Goal: Task Accomplishment & Management: Complete application form

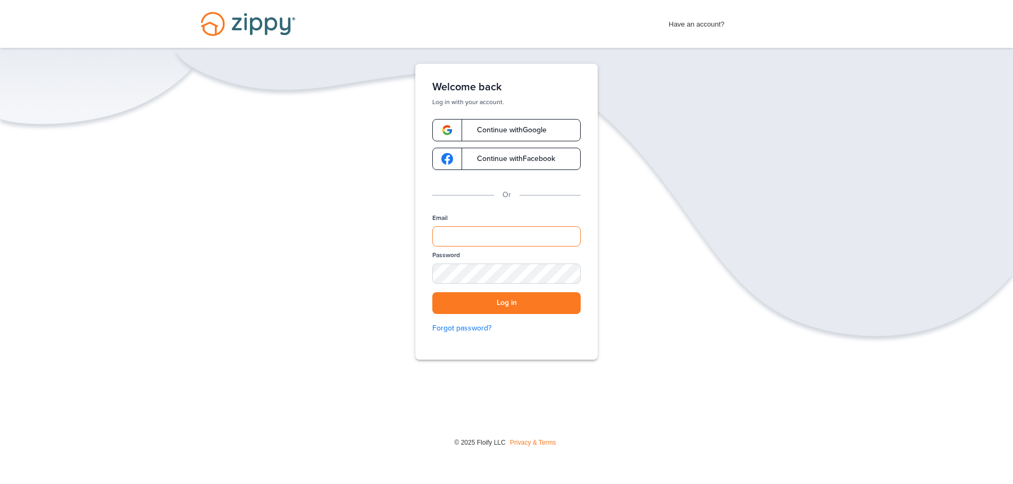
click at [492, 237] on input "Email" at bounding box center [506, 236] width 148 height 20
type input "**********"
click at [554, 299] on button "Log in" at bounding box center [506, 303] width 148 height 22
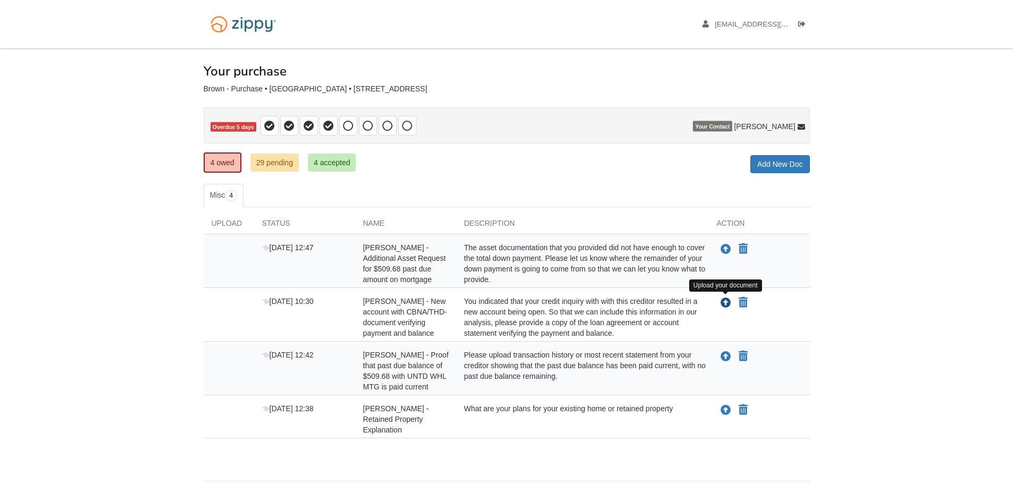
click at [725, 305] on icon "Upload Tonya Brown - New account with CBNA/THD- document verifying payment and …" at bounding box center [725, 303] width 11 height 11
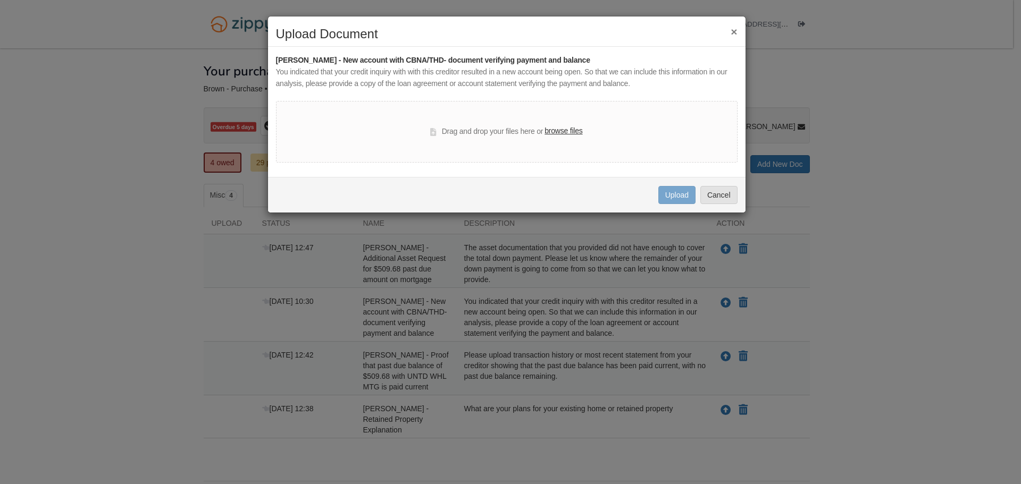
click at [571, 128] on label "browse files" at bounding box center [563, 131] width 38 height 12
click at [0, 0] on input "browse files" at bounding box center [0, 0] width 0 height 0
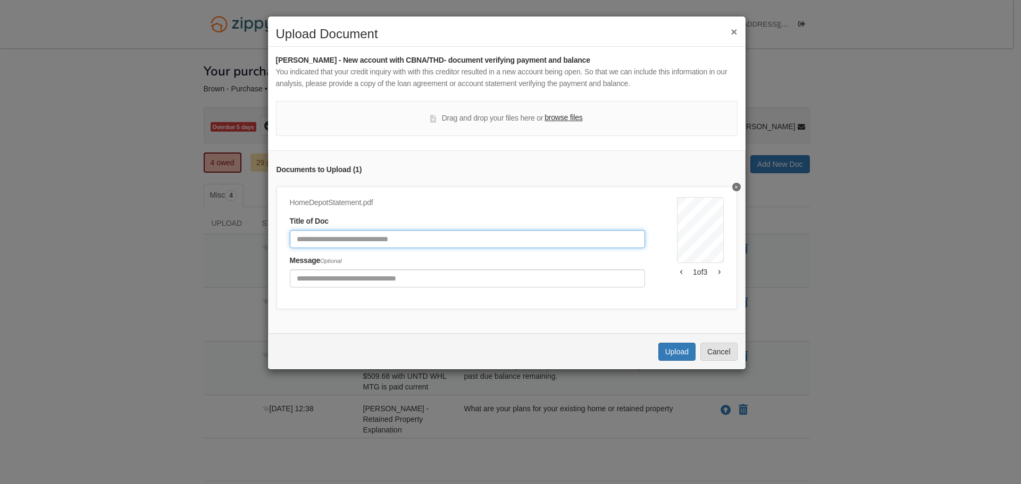
click at [471, 240] on input "Document Title" at bounding box center [467, 239] width 355 height 18
type input "**********"
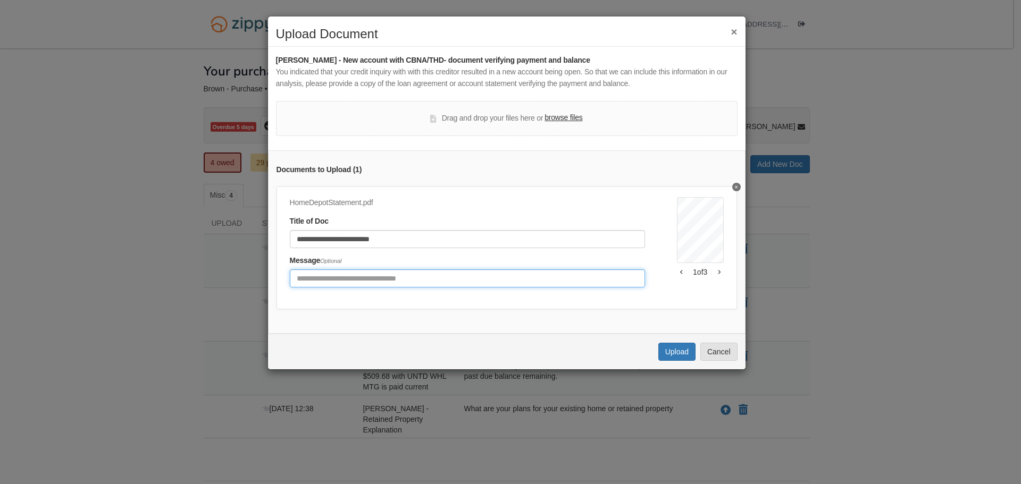
click at [463, 281] on input "Include any comments on this document" at bounding box center [467, 278] width 355 height 18
type input "**********"
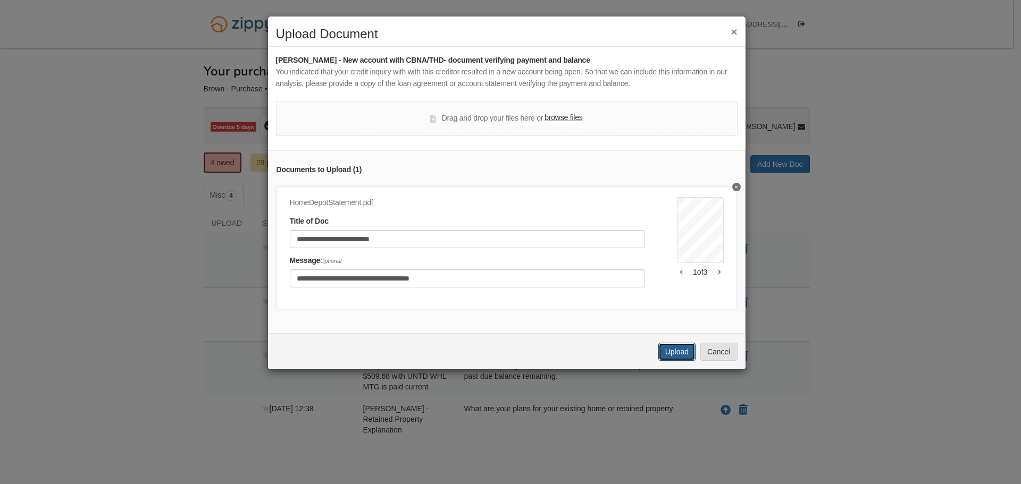
click at [677, 361] on button "Upload" at bounding box center [676, 352] width 37 height 18
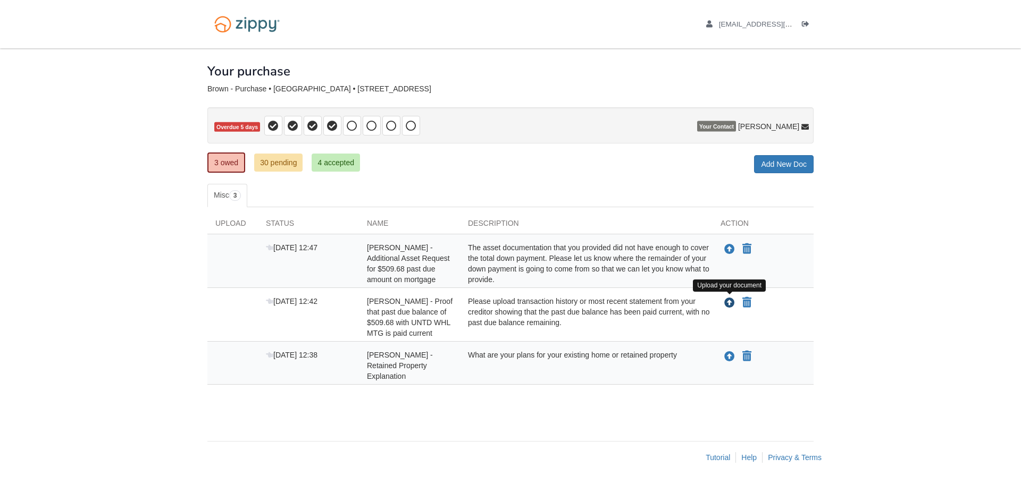
click at [731, 305] on icon "Upload Tonya Brown - Proof that past due balance of $509.68 with UNTD WHL MTG i…" at bounding box center [729, 303] width 11 height 11
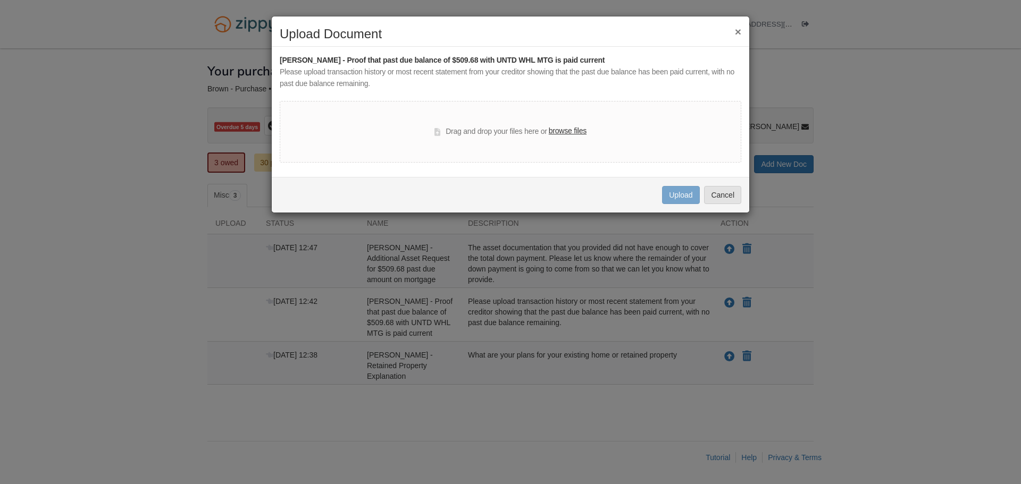
click at [572, 129] on label "browse files" at bounding box center [568, 131] width 38 height 12
click at [0, 0] on input "browse files" at bounding box center [0, 0] width 0 height 0
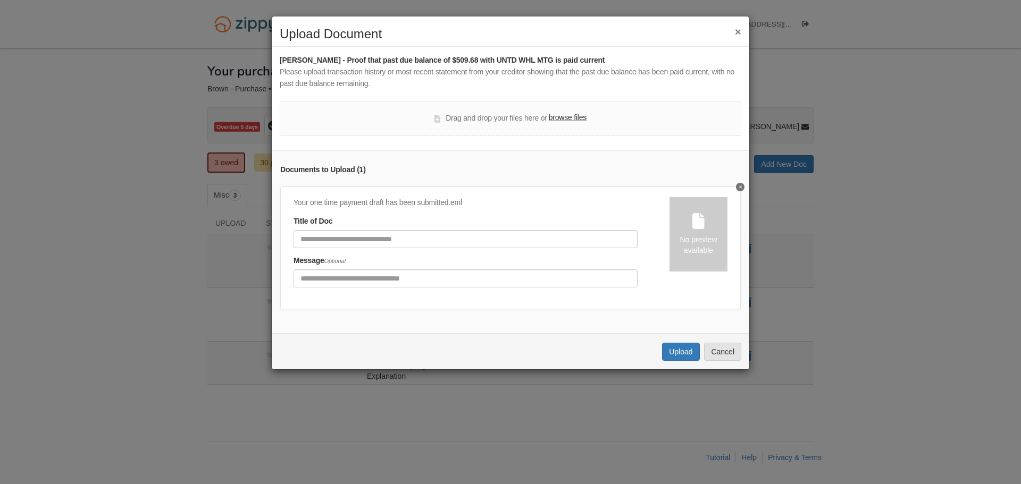
click at [736, 31] on button "×" at bounding box center [738, 31] width 6 height 11
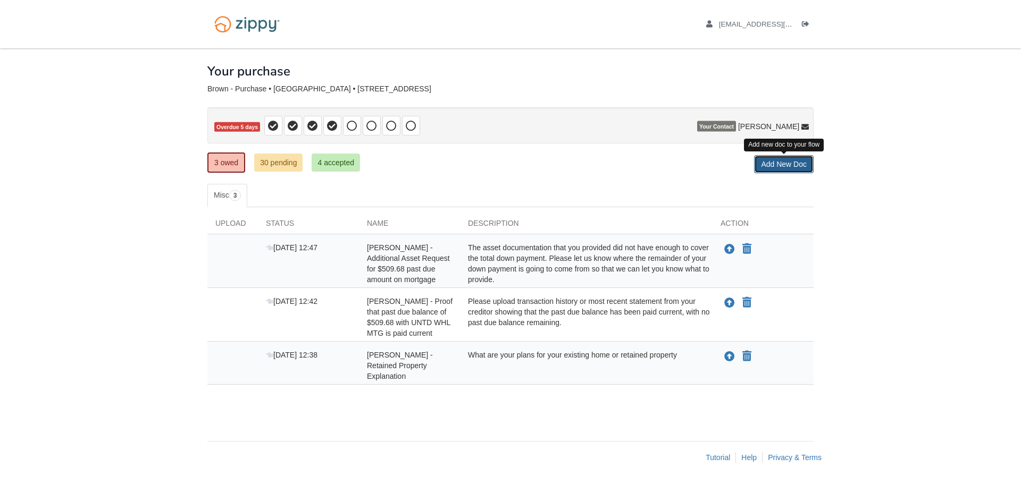
click at [787, 163] on link "Add New Doc" at bounding box center [784, 164] width 60 height 18
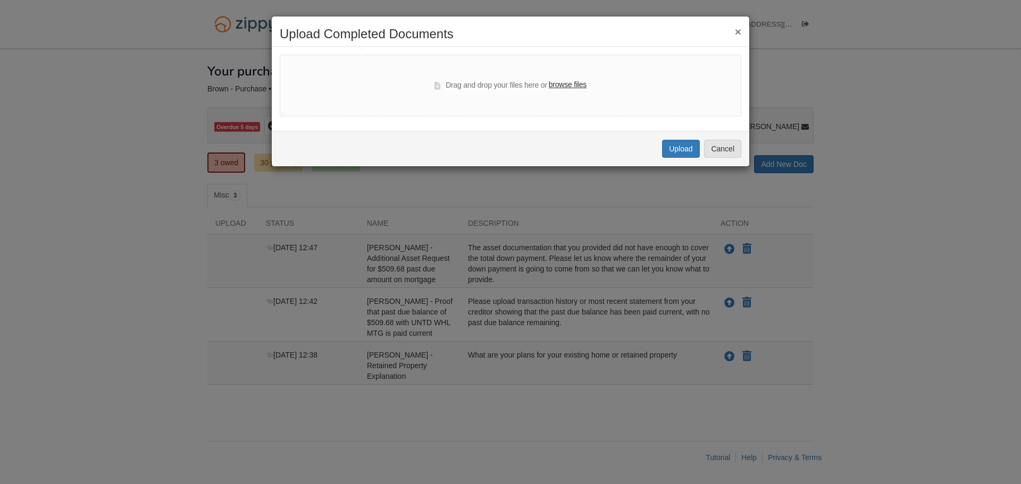
click at [570, 83] on label "browse files" at bounding box center [568, 85] width 38 height 12
click at [0, 0] on input "browse files" at bounding box center [0, 0] width 0 height 0
click at [737, 30] on button "×" at bounding box center [738, 31] width 6 height 11
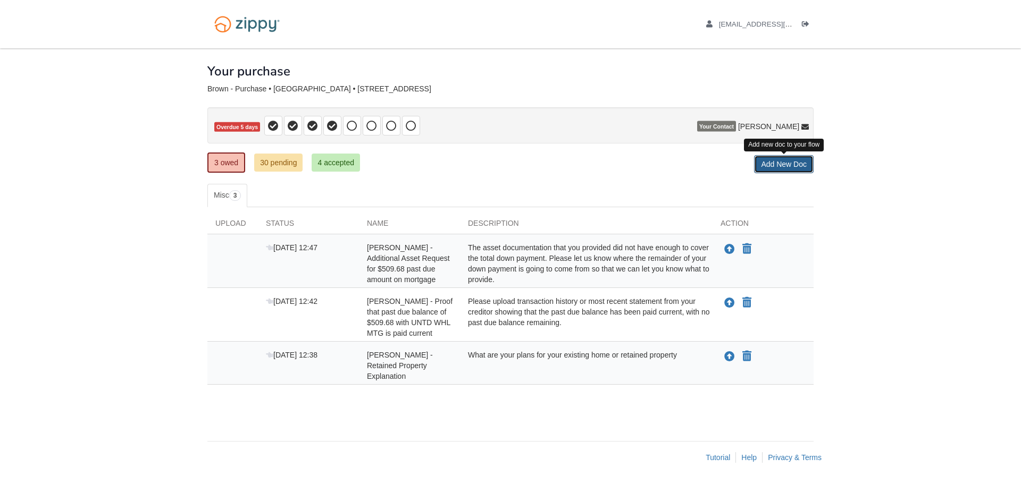
click at [783, 164] on link "Add New Doc" at bounding box center [784, 164] width 60 height 18
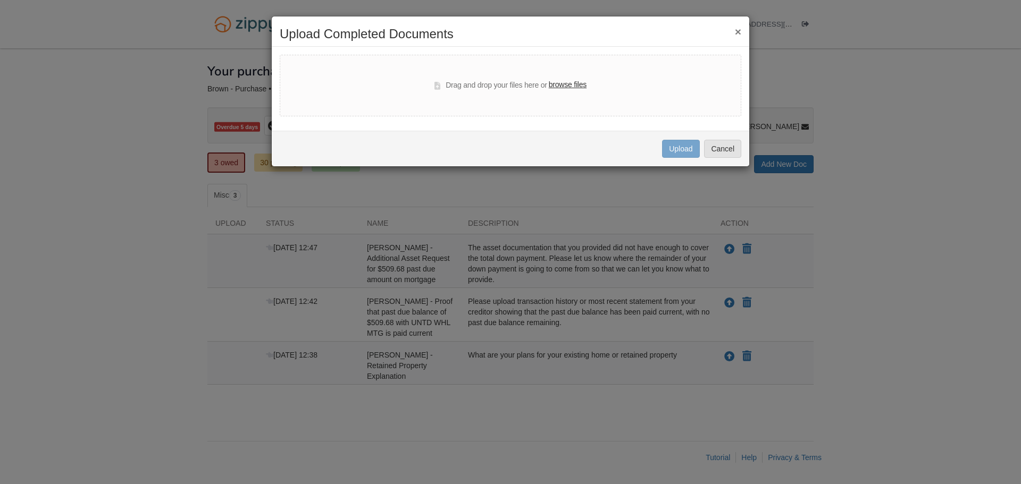
click at [560, 83] on label "browse files" at bounding box center [568, 85] width 38 height 12
click at [0, 0] on input "browse files" at bounding box center [0, 0] width 0 height 0
select select "****"
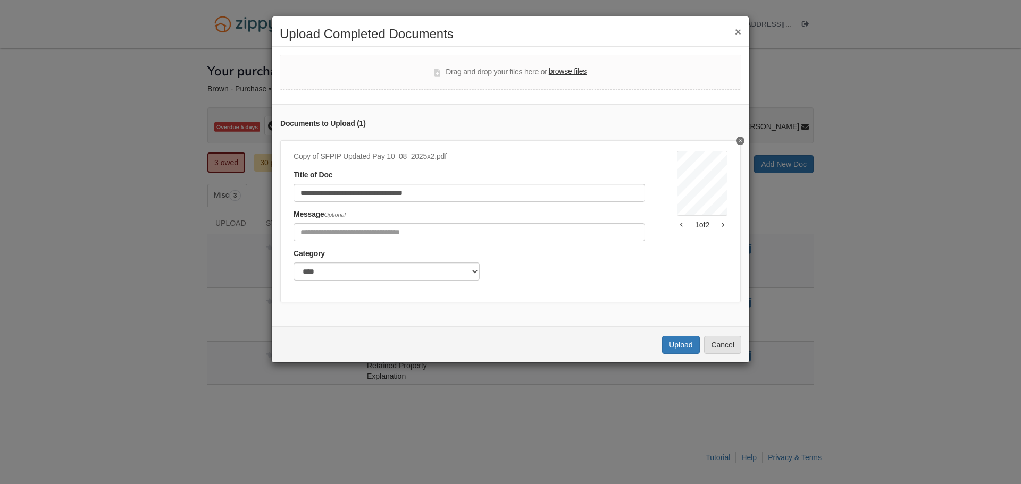
click at [722, 225] on icon "button" at bounding box center [723, 225] width 2 height 4
click at [677, 224] on button "button" at bounding box center [681, 225] width 9 height 6
click at [682, 345] on button "Upload" at bounding box center [680, 345] width 37 height 18
